Goal: Find specific page/section: Find specific page/section

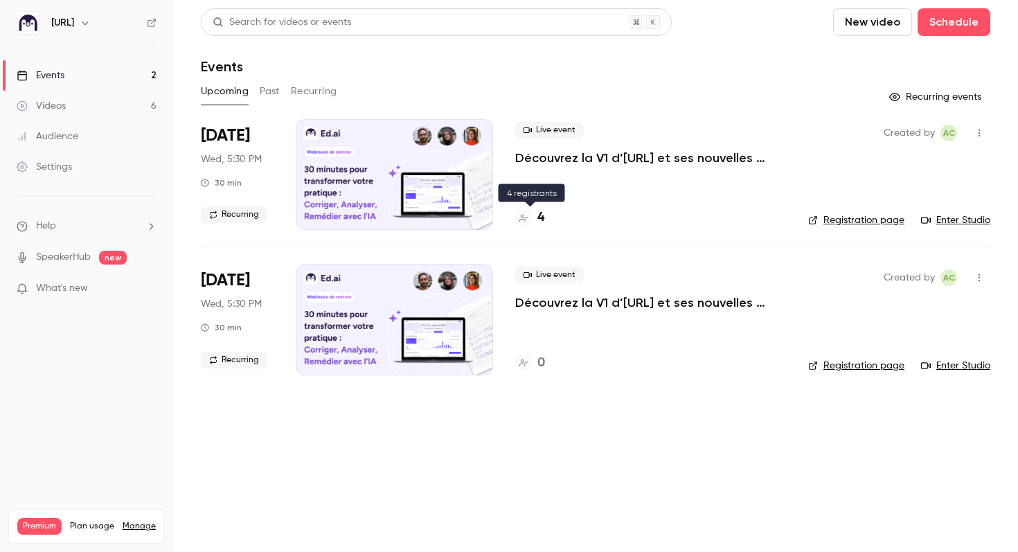
click at [540, 219] on h4 "4" at bounding box center [540, 217] width 7 height 19
